Goal: Task Accomplishment & Management: Complete application form

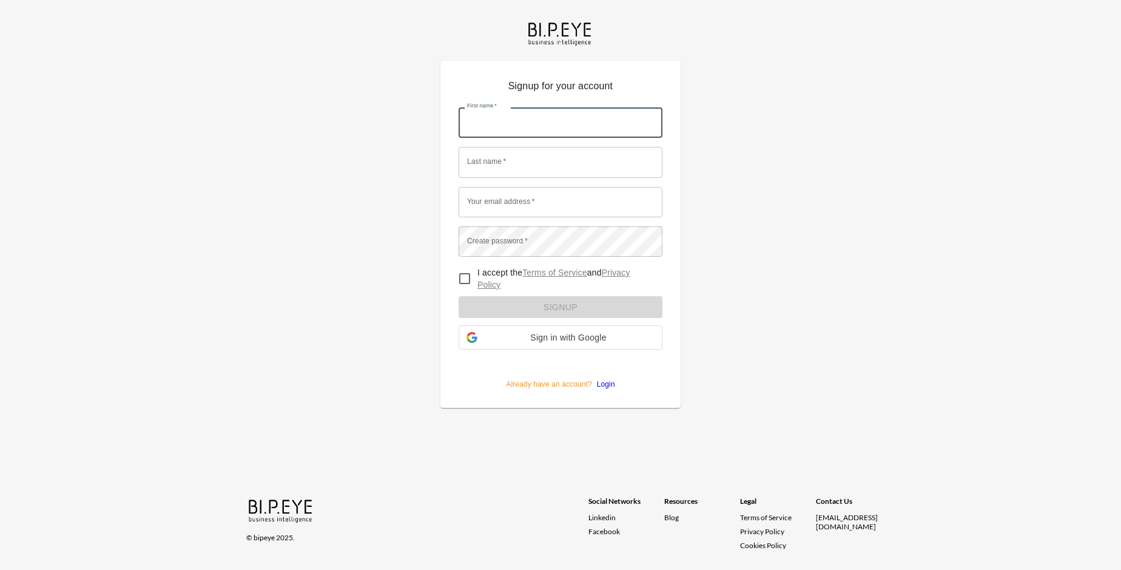
click at [561, 107] on input "First name   *" at bounding box center [561, 122] width 204 height 30
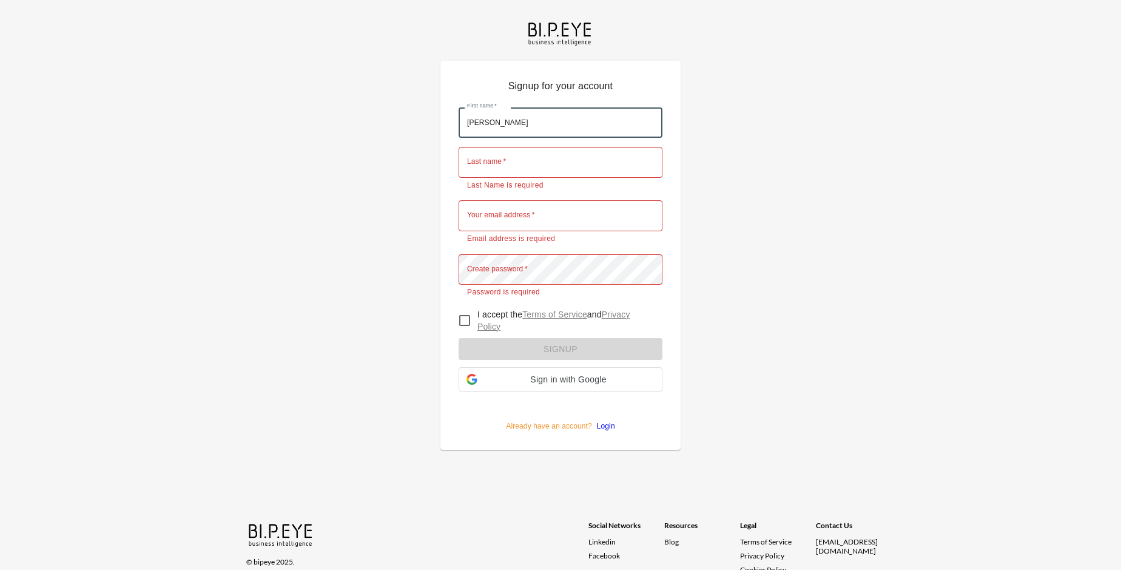
type input "[PERSON_NAME]"
click at [561, 147] on input "Last name   *" at bounding box center [561, 162] width 204 height 30
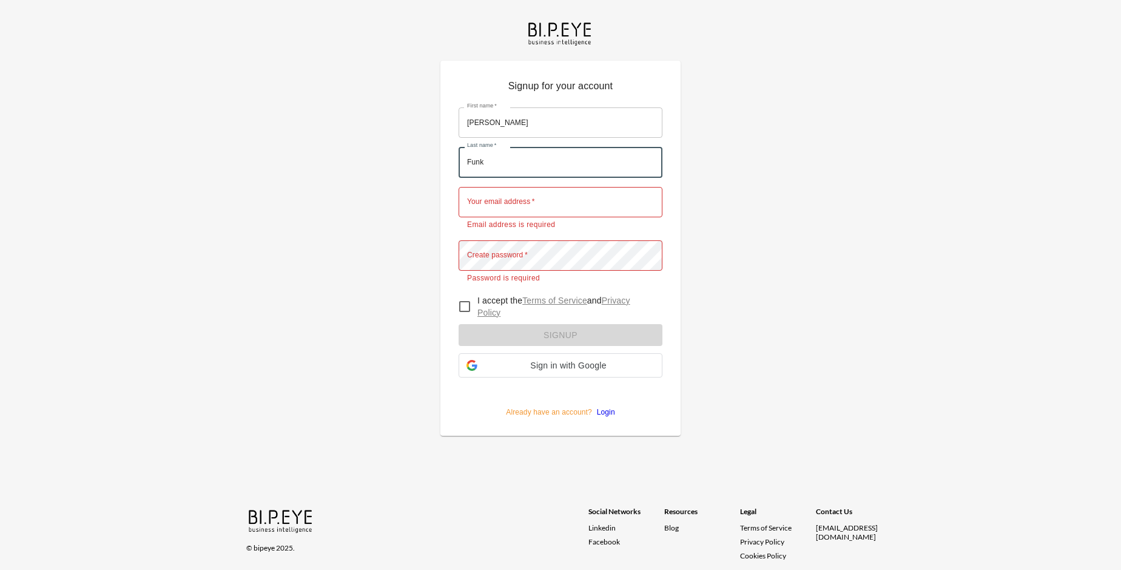
type input "Funk"
click at [561, 187] on input "Your email address   *" at bounding box center [561, 202] width 204 height 30
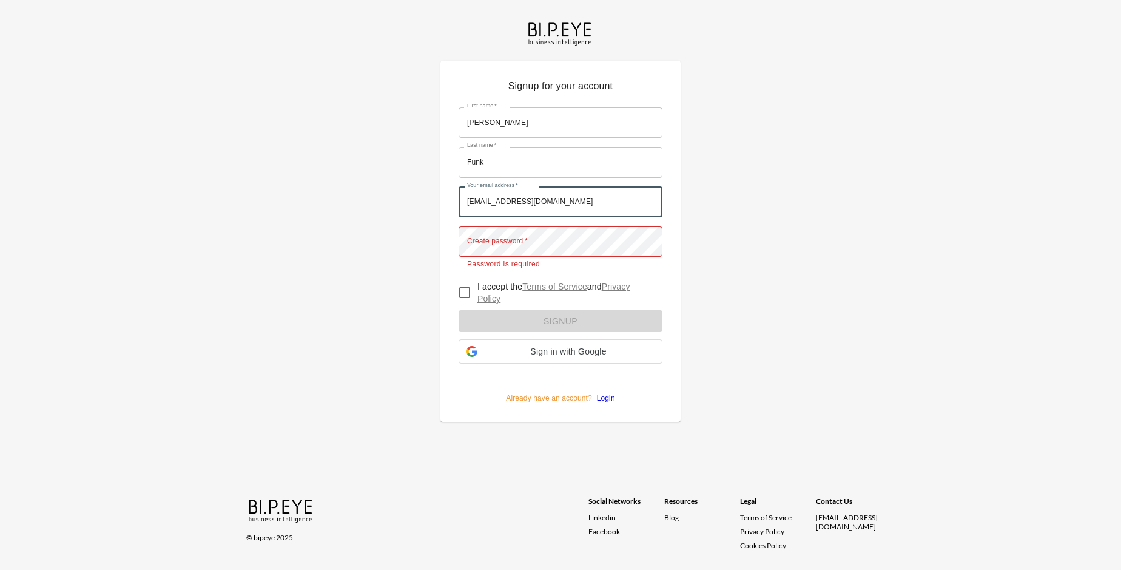
type input "[EMAIL_ADDRESS][DOMAIN_NAME]"
click at [465, 280] on input "I accept the Terms of Service and Privacy Policy" at bounding box center [464, 292] width 25 height 25
checkbox input "true"
click at [561, 304] on form "First name   * [PERSON_NAME] First name   * Last name   * [PERSON_NAME] Last na…" at bounding box center [561, 250] width 204 height 305
